Goal: Task Accomplishment & Management: Use online tool/utility

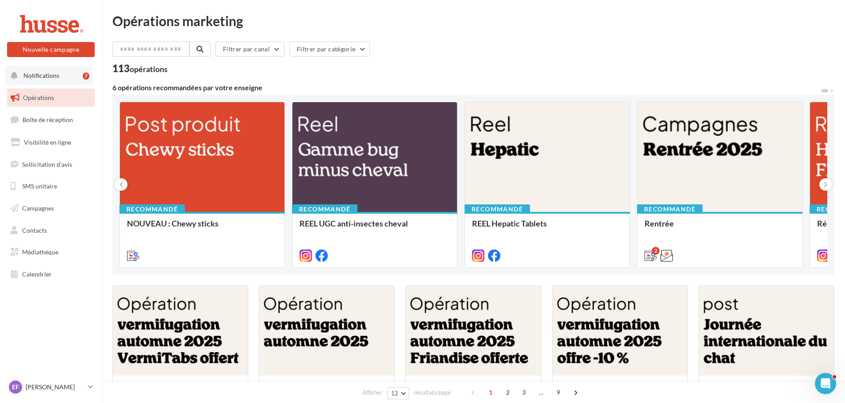
click at [45, 75] on span "Notifications" at bounding box center [41, 76] width 36 height 8
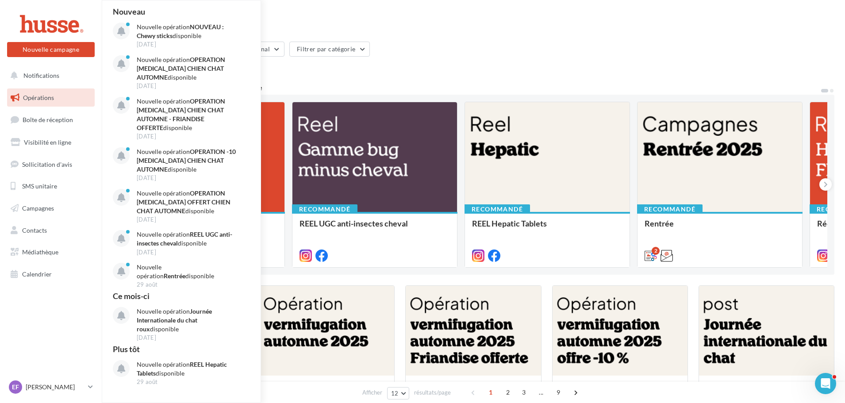
click at [44, 97] on span "Opérations" at bounding box center [38, 98] width 31 height 8
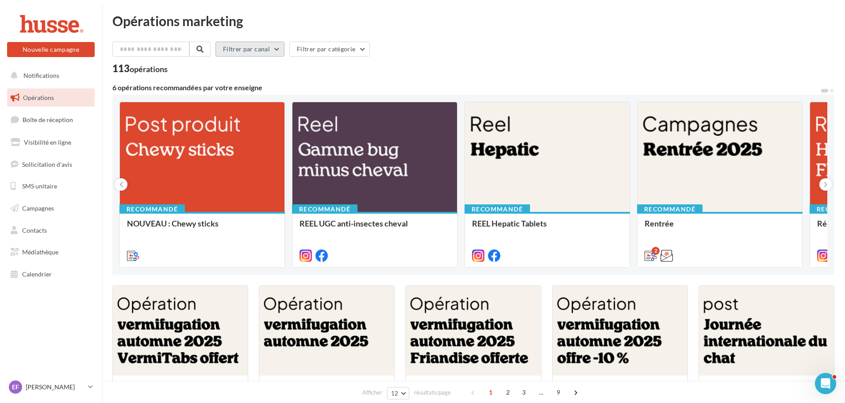
click at [270, 48] on button "Filtrer par canal" at bounding box center [250, 49] width 69 height 15
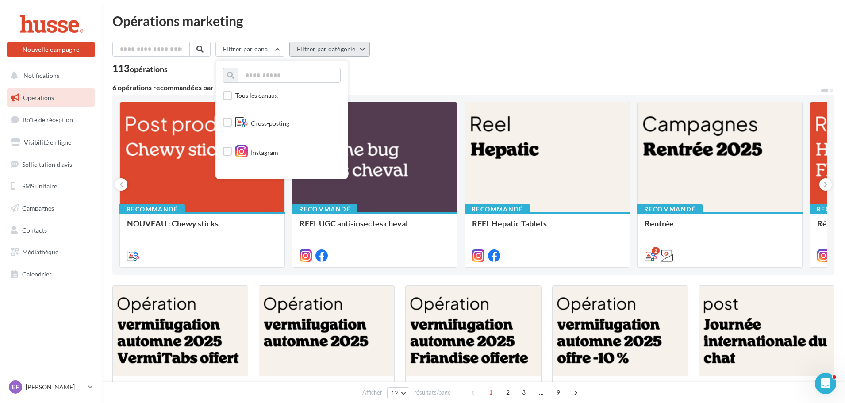
click at [352, 51] on button "Filtrer par catégorie" at bounding box center [329, 49] width 81 height 15
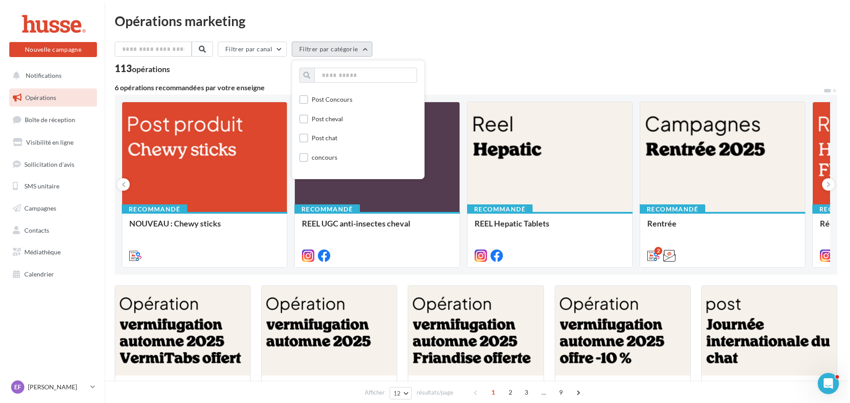
scroll to position [221, 0]
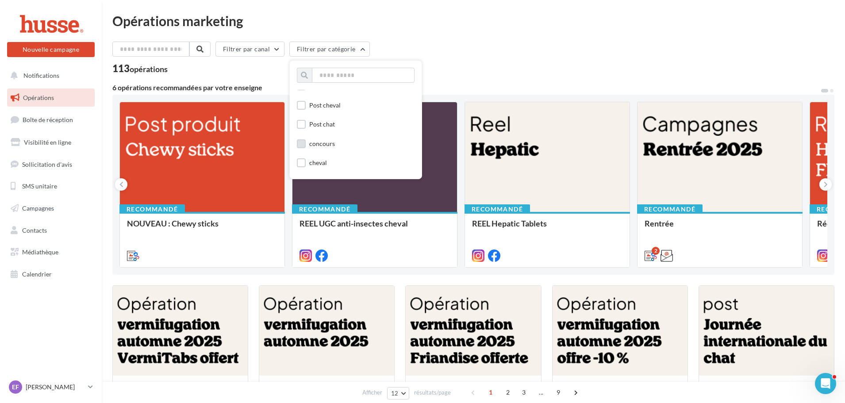
click at [304, 145] on label at bounding box center [301, 143] width 9 height 9
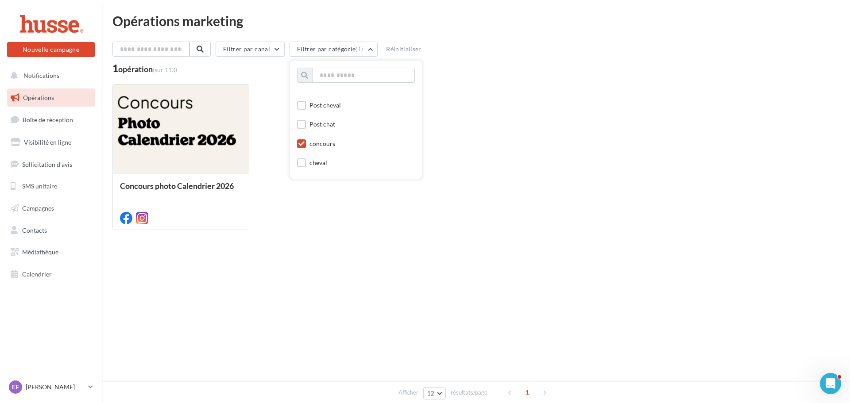
click at [303, 142] on icon at bounding box center [301, 144] width 6 height 6
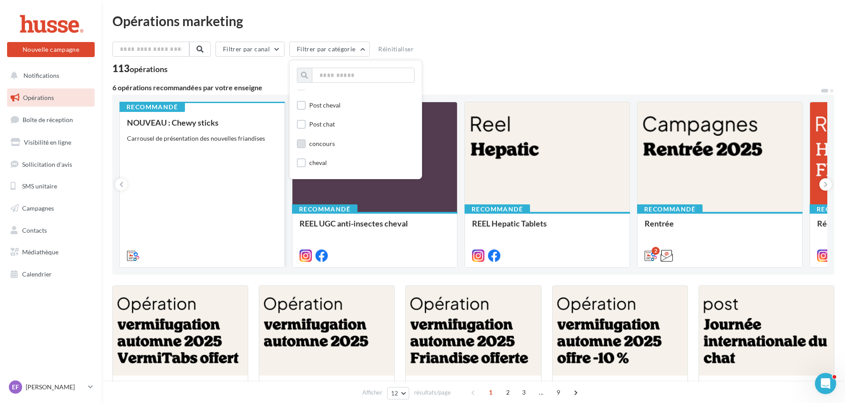
click at [207, 196] on div "NOUVEAU : Chewy sticks Carrousel de présentation des nouvelles friandises" at bounding box center [202, 188] width 150 height 141
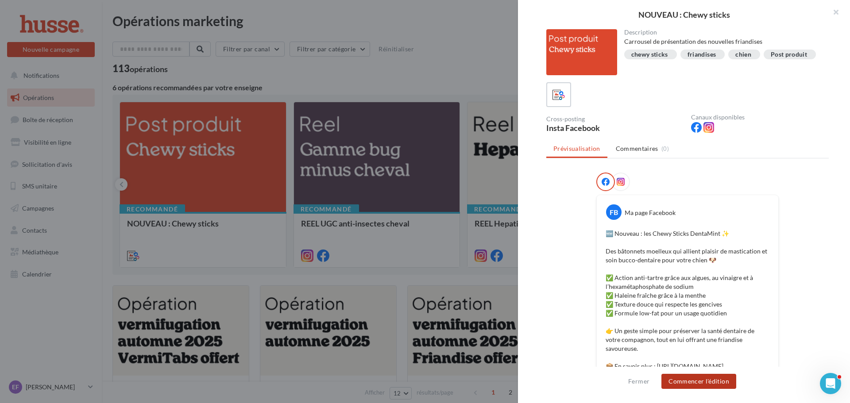
click at [708, 382] on button "Commencer l'édition" at bounding box center [698, 381] width 75 height 15
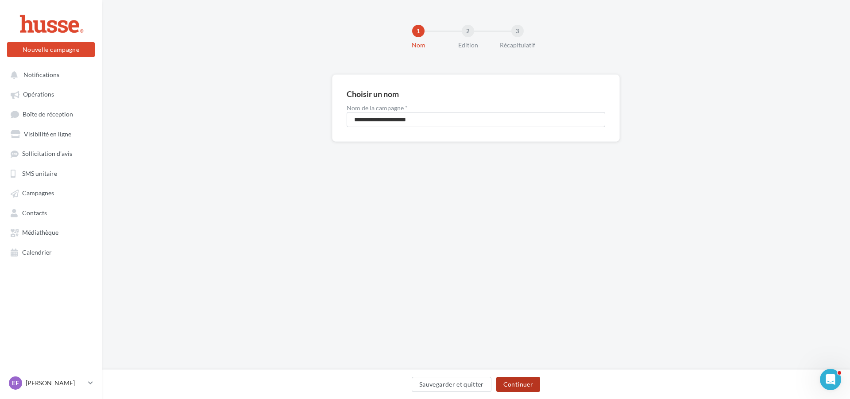
click at [511, 384] on button "Continuer" at bounding box center [518, 384] width 44 height 15
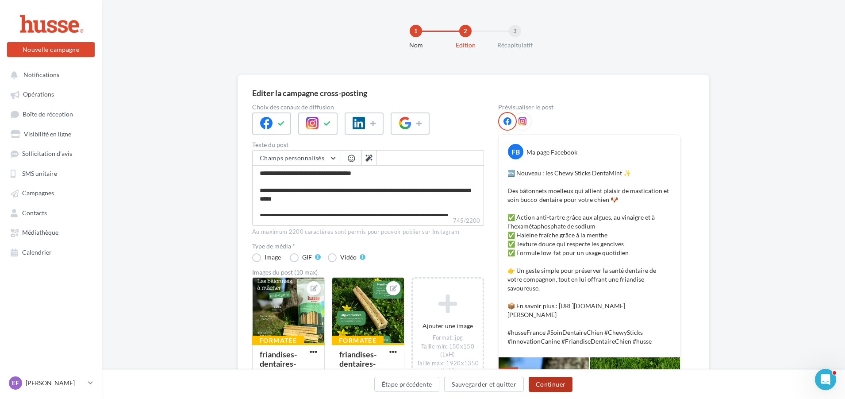
click at [562, 388] on button "Continuer" at bounding box center [551, 384] width 44 height 15
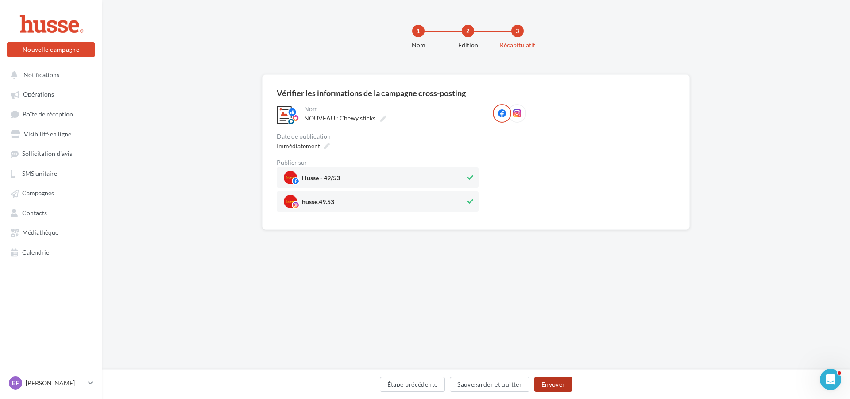
click at [562, 388] on button "Envoyer" at bounding box center [553, 384] width 38 height 15
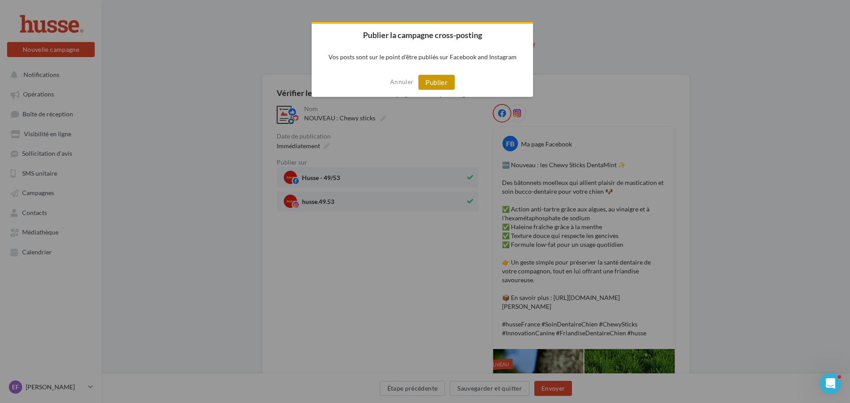
click at [439, 81] on button "Publier" at bounding box center [436, 82] width 36 height 15
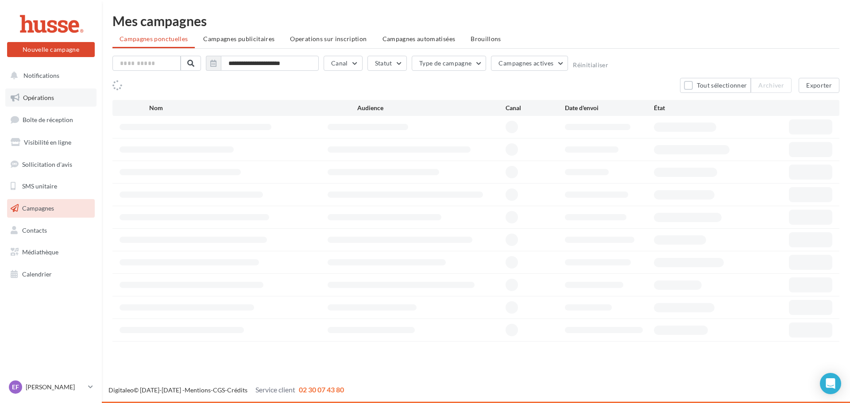
click at [46, 98] on span "Opérations" at bounding box center [38, 98] width 31 height 8
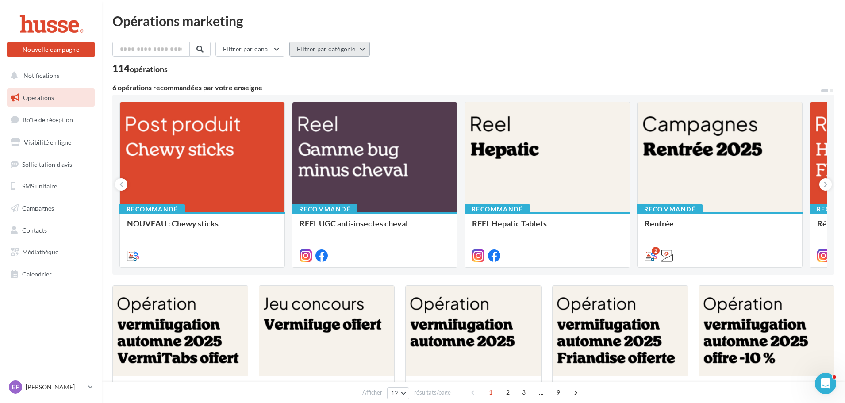
click at [361, 47] on button "Filtrer par catégorie" at bounding box center [329, 49] width 81 height 15
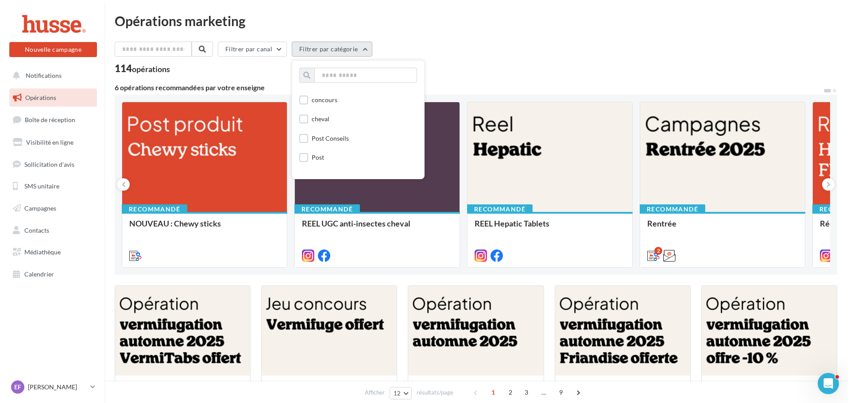
scroll to position [266, 0]
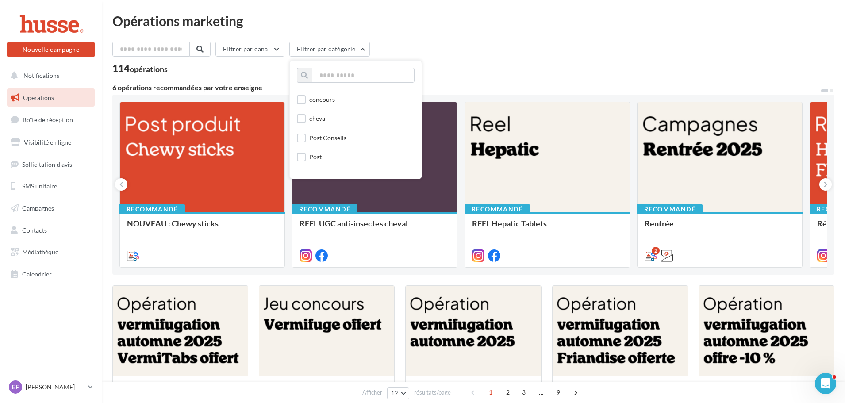
click at [310, 104] on div "concours" at bounding box center [316, 100] width 38 height 11
click at [306, 104] on label at bounding box center [301, 99] width 9 height 9
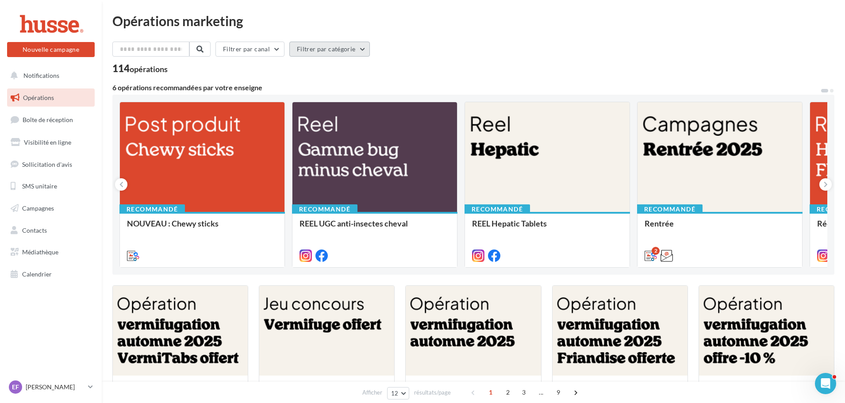
click at [338, 44] on button "Filtrer par catégorie" at bounding box center [329, 49] width 81 height 15
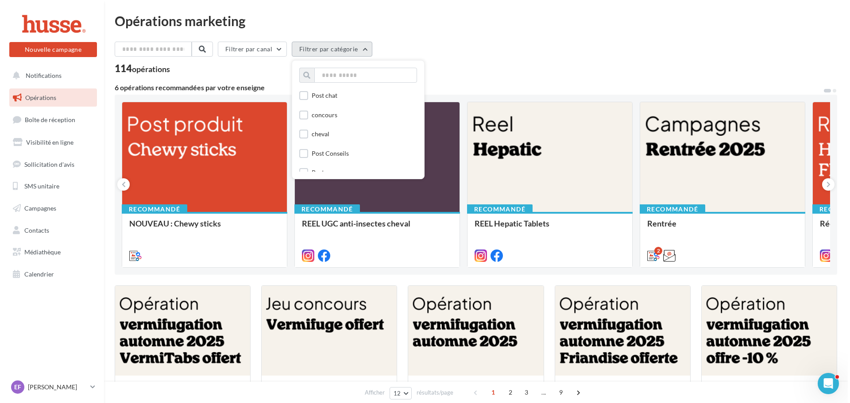
scroll to position [266, 0]
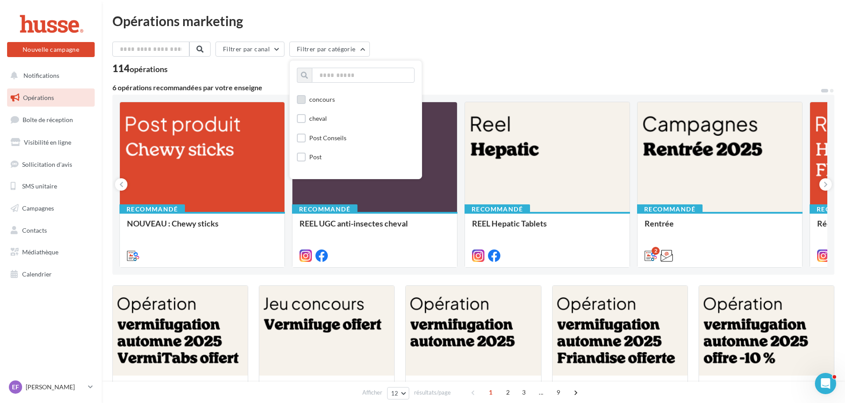
click at [323, 102] on div "concours" at bounding box center [322, 99] width 26 height 9
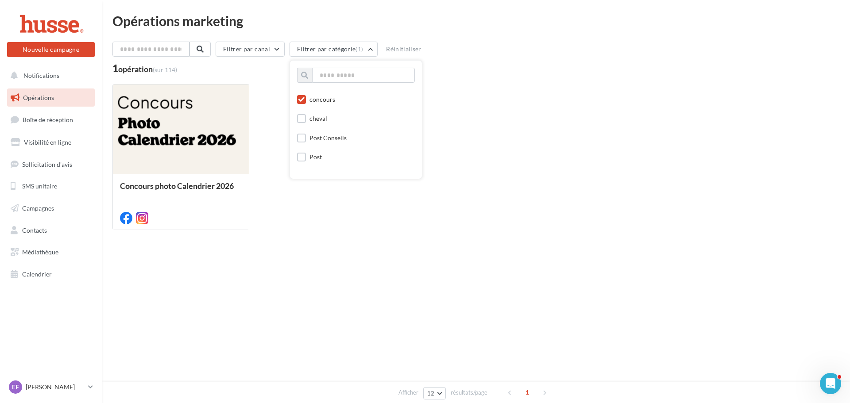
click at [426, 312] on div "Nouvelle campagne Nouvelle campagne Notifications Opérations Boîte de réception…" at bounding box center [425, 201] width 850 height 403
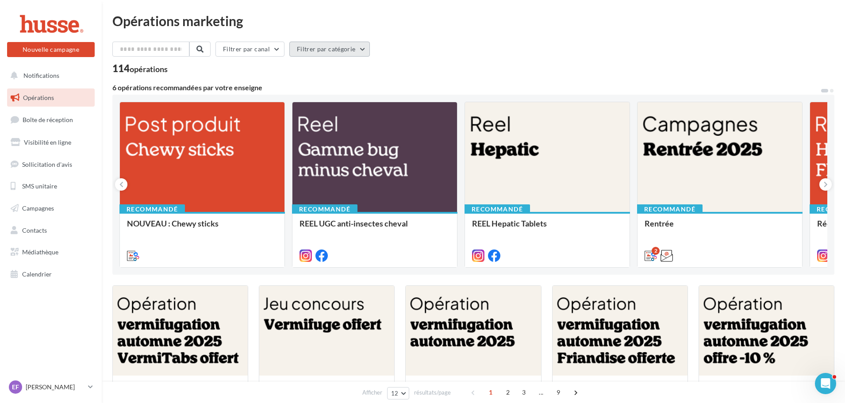
click at [354, 45] on button "Filtrer par catégorie" at bounding box center [329, 49] width 81 height 15
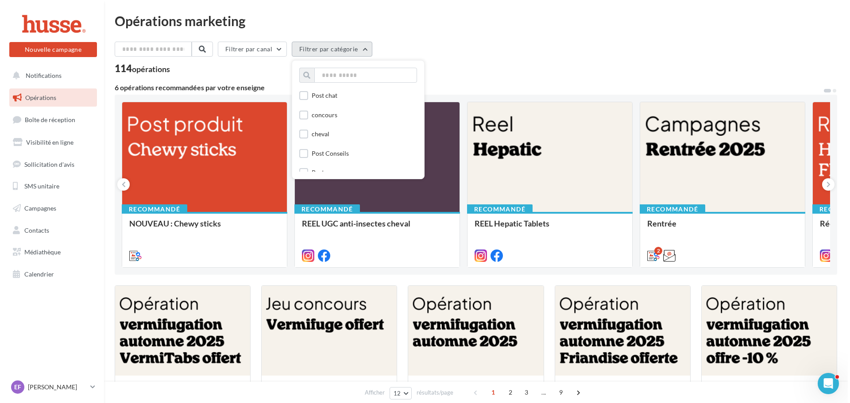
scroll to position [266, 0]
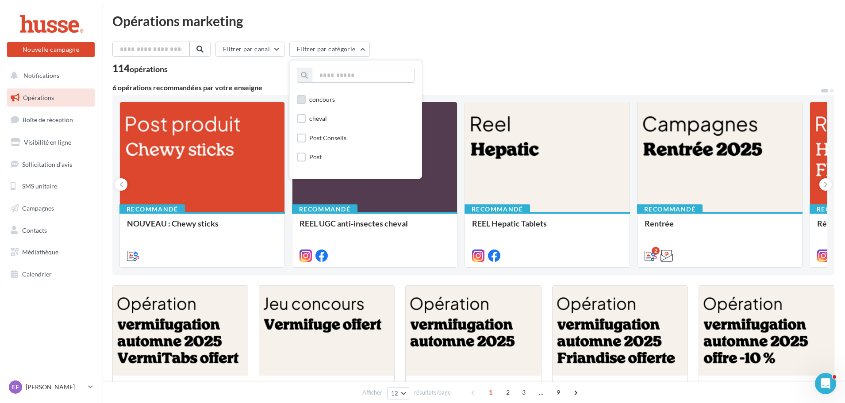
click at [321, 97] on div "concours" at bounding box center [322, 99] width 26 height 9
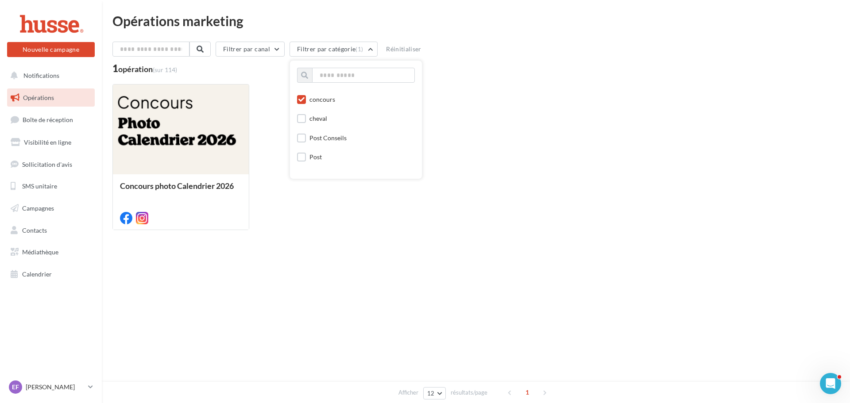
click at [351, 247] on div "Afficher 12 12 24 48 96 résultats/page 1" at bounding box center [475, 247] width 727 height 21
drag, startPoint x: 129, startPoint y: 0, endPoint x: 348, endPoint y: 101, distance: 241.4
click at [348, 101] on div "Concours photo Calendrier 2026" at bounding box center [475, 157] width 727 height 146
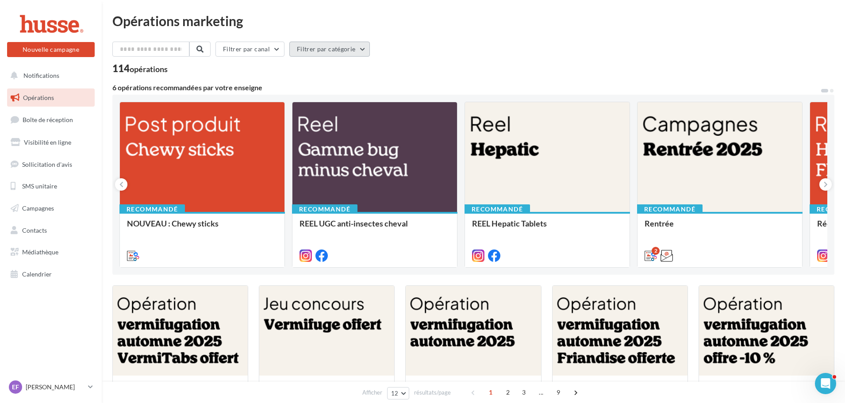
click at [339, 49] on button "Filtrer par catégorie" at bounding box center [329, 49] width 81 height 15
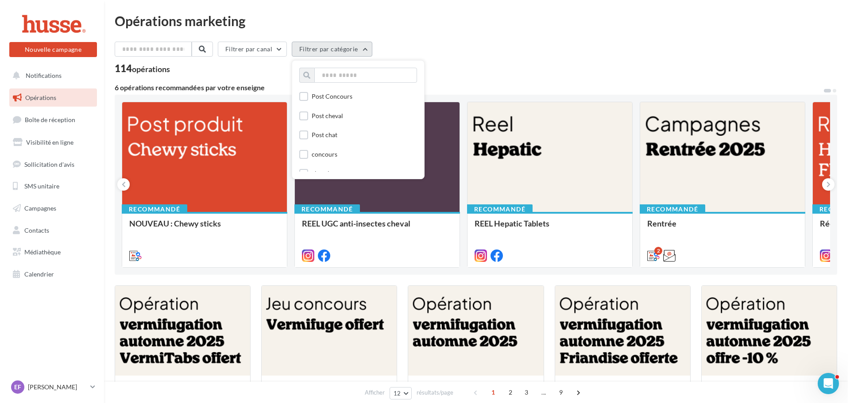
scroll to position [221, 0]
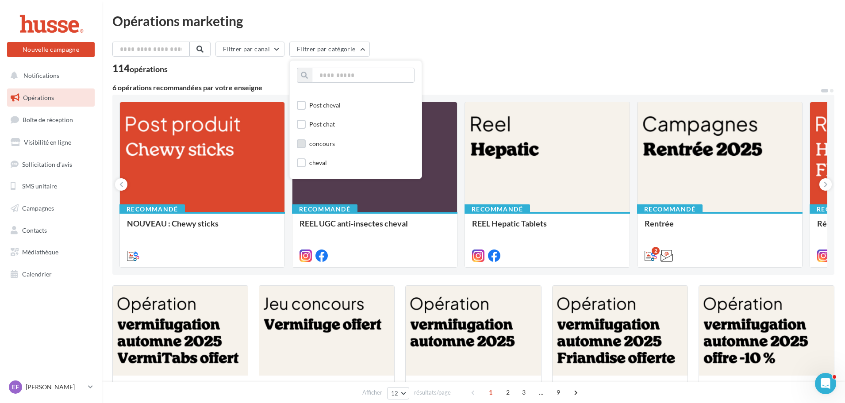
click at [325, 147] on div "concours" at bounding box center [322, 143] width 26 height 9
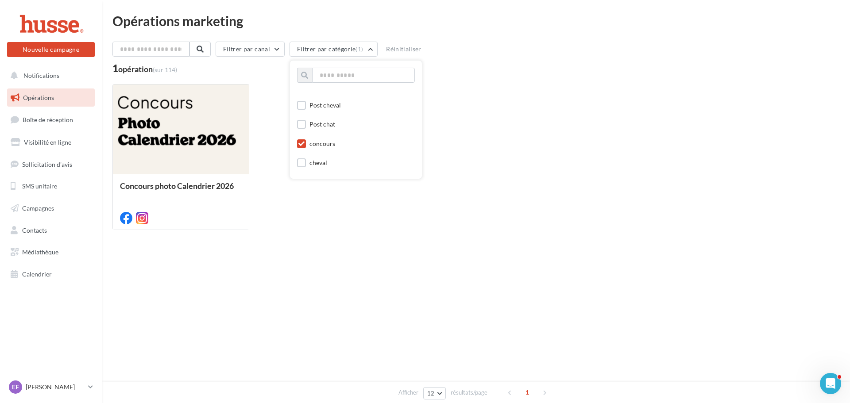
click at [340, 272] on div "Opérations marketing Filtrer par canal Filtrer par catégorie (1) Toutes les cat…" at bounding box center [476, 140] width 748 height 280
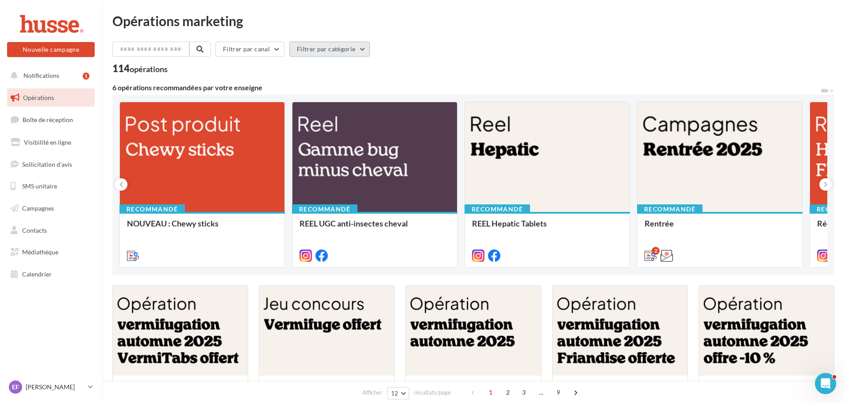
click at [326, 47] on button "Filtrer par catégorie" at bounding box center [329, 49] width 81 height 15
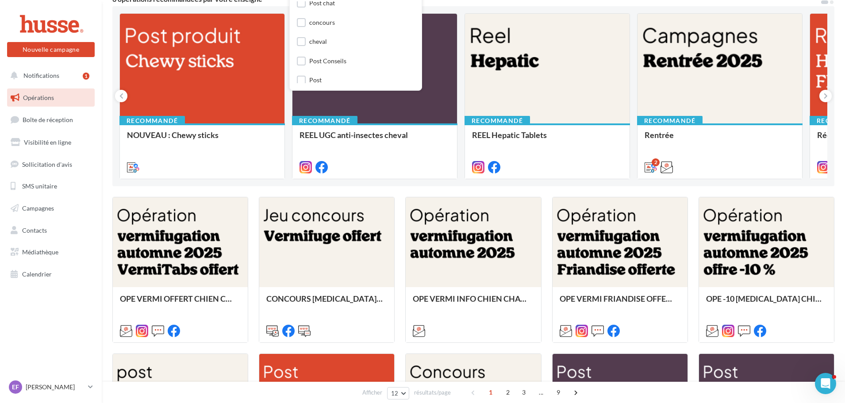
scroll to position [210, 0]
click at [318, 65] on div "concours" at bounding box center [322, 66] width 26 height 9
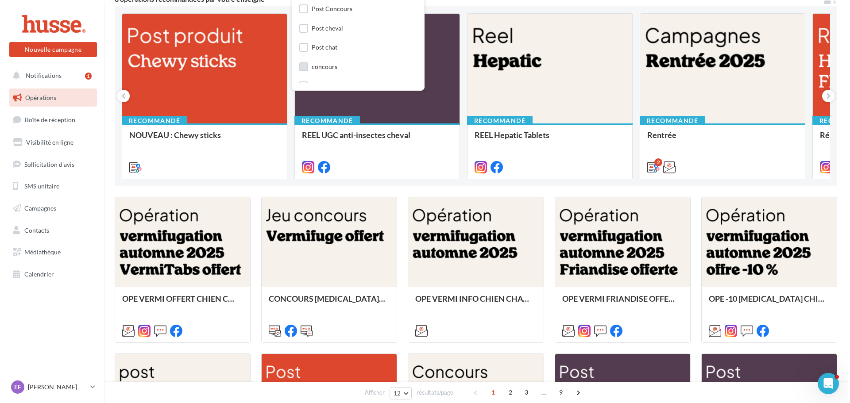
scroll to position [0, 0]
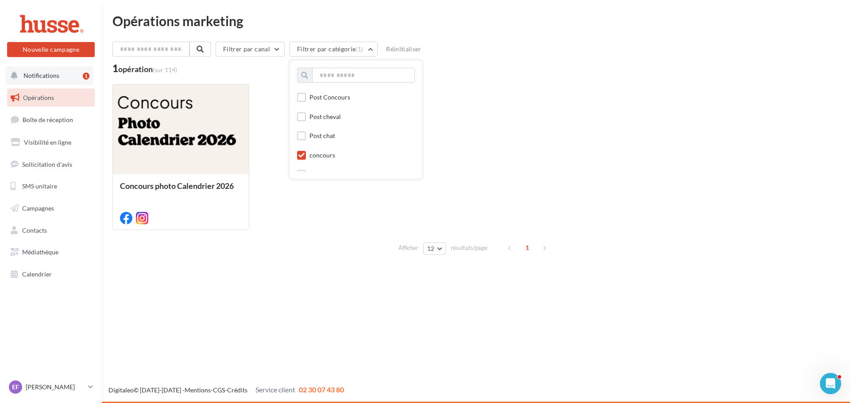
click at [55, 80] on button "Notifications 1" at bounding box center [49, 75] width 88 height 19
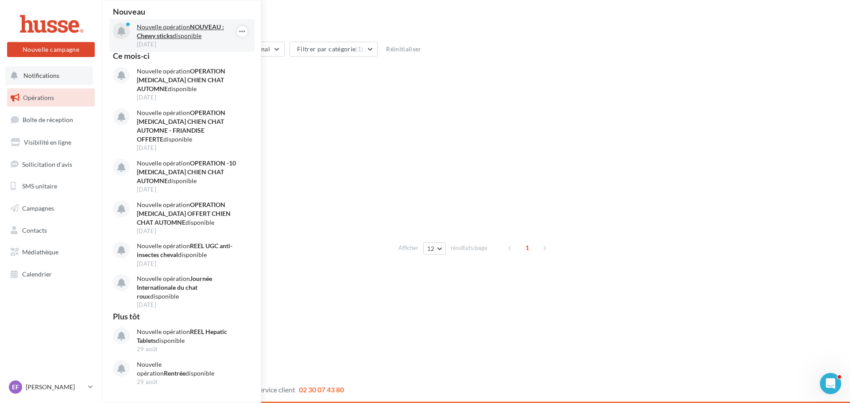
click at [174, 26] on p "Nouvelle opération NOUVEAU : Chewy sticks disponible" at bounding box center [188, 32] width 103 height 18
click at [159, 34] on strong "NOUVEAU : Chewy sticks" at bounding box center [180, 31] width 87 height 16
click at [240, 29] on icon "button" at bounding box center [242, 31] width 7 height 11
click at [279, 111] on div "Concours photo Calendrier 2026" at bounding box center [475, 157] width 727 height 146
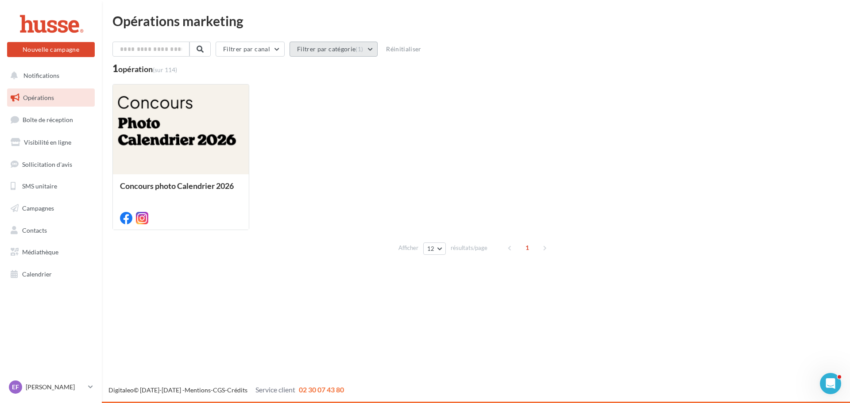
click at [318, 53] on button "Filtrer par catégorie (1)" at bounding box center [333, 49] width 88 height 15
click at [325, 98] on div "Toutes les catégories" at bounding box center [337, 95] width 57 height 9
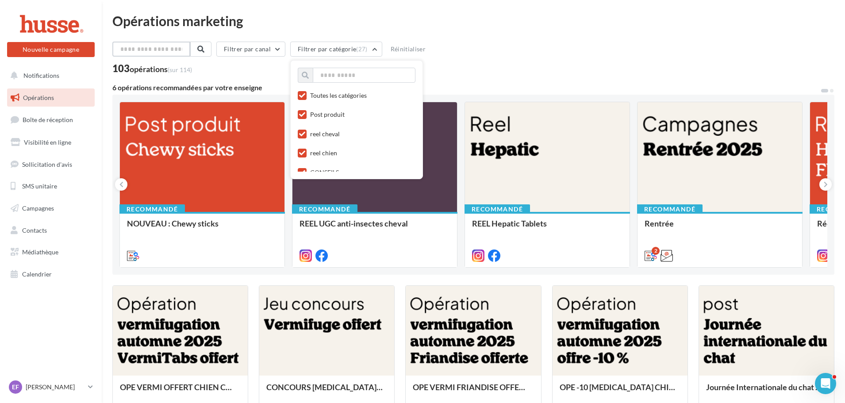
click at [140, 49] on input "text" at bounding box center [151, 49] width 78 height 15
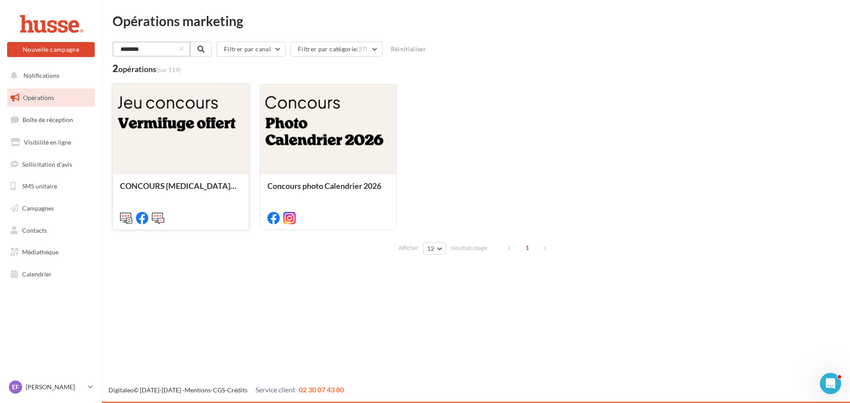
type input "********"
click at [189, 207] on div at bounding box center [181, 217] width 136 height 25
click at [237, 195] on div "CONCOURS [MEDICAL_DATA] OFFERT AUTOMNE 2025" at bounding box center [181, 190] width 122 height 18
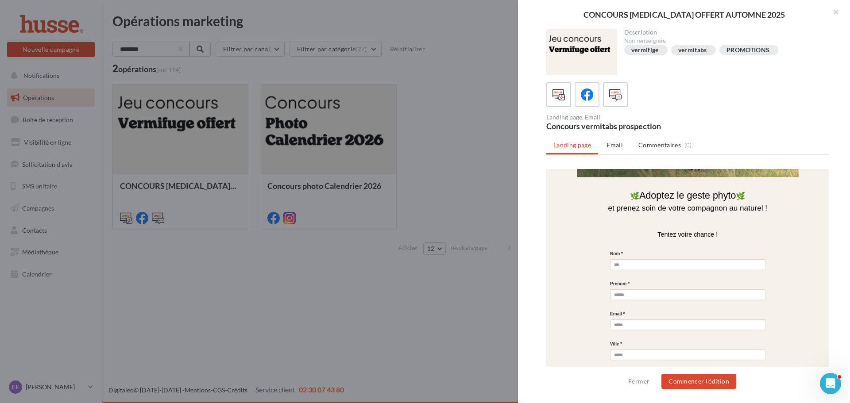
scroll to position [354, 0]
